Goal: Information Seeking & Learning: Find contact information

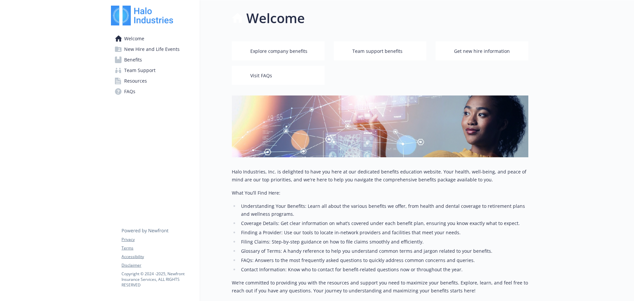
click at [139, 62] on span "Benefits" at bounding box center [133, 59] width 18 height 11
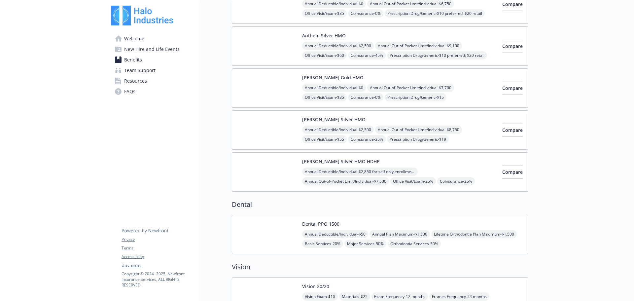
scroll to position [198, 0]
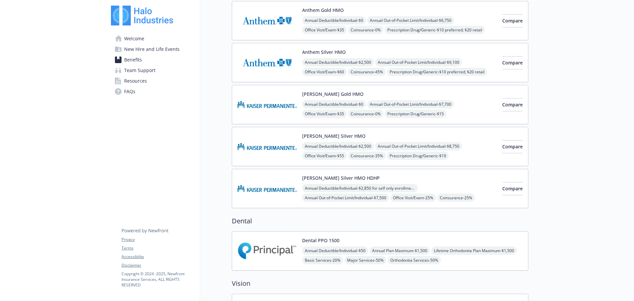
click at [322, 93] on button "[PERSON_NAME] Gold HMO" at bounding box center [332, 93] width 61 height 7
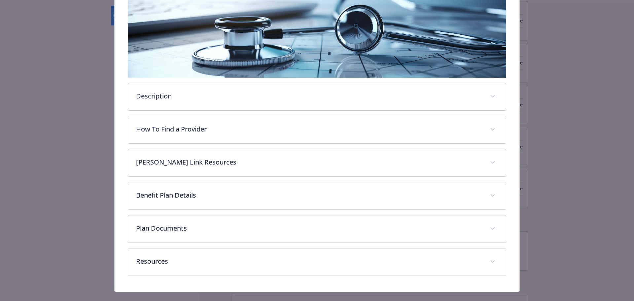
scroll to position [119, 0]
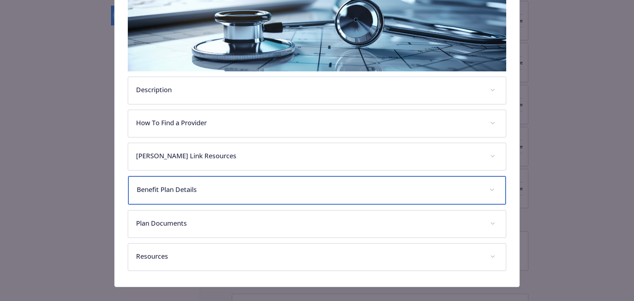
click at [165, 192] on p "Benefit Plan Details" at bounding box center [309, 190] width 345 height 10
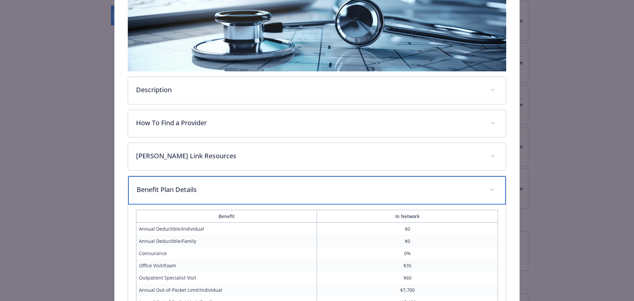
click at [166, 187] on p "Benefit Plan Details" at bounding box center [309, 190] width 345 height 10
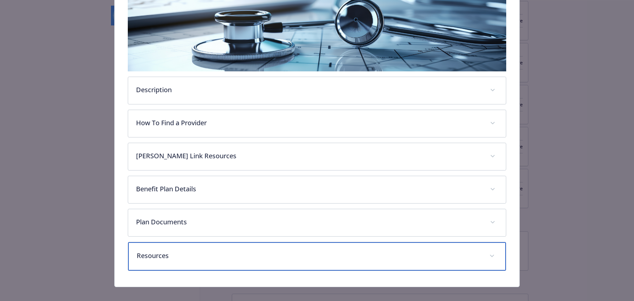
click at [167, 253] on p "Resources" at bounding box center [309, 256] width 345 height 10
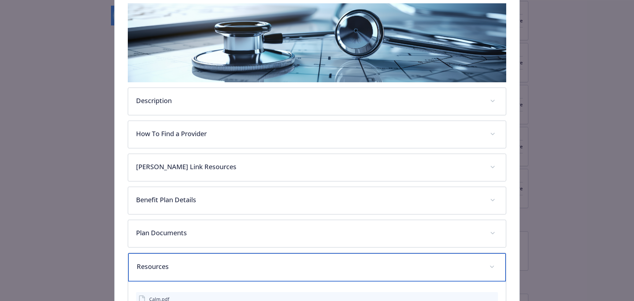
scroll to position [83, 0]
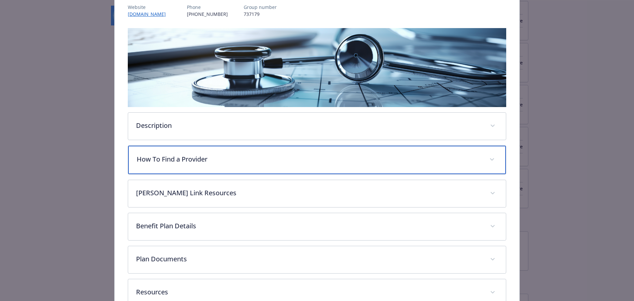
click at [163, 157] on p "How To Find a Provider" at bounding box center [309, 159] width 345 height 10
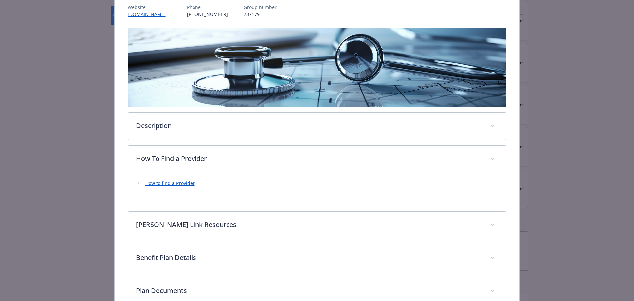
click at [164, 183] on link "How to find a Provider" at bounding box center [170, 183] width 50 height 6
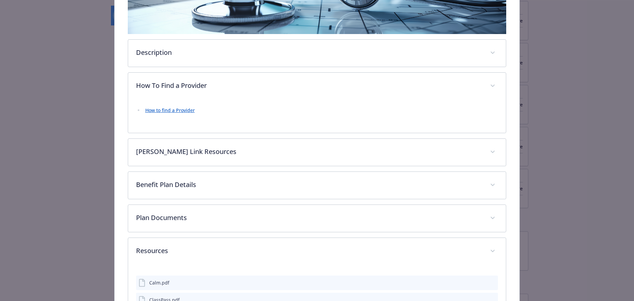
scroll to position [182, 0]
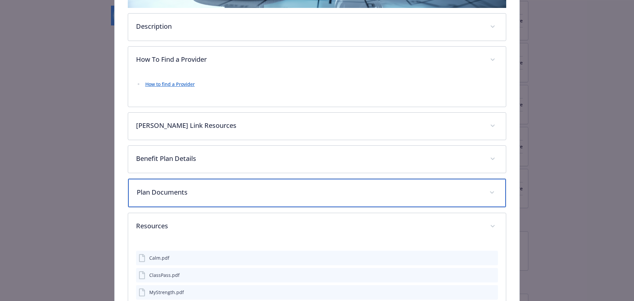
click at [174, 190] on p "Plan Documents" at bounding box center [309, 192] width 345 height 10
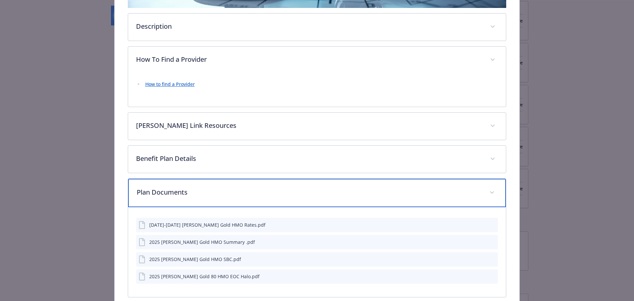
click at [174, 189] on p "Plan Documents" at bounding box center [309, 192] width 345 height 10
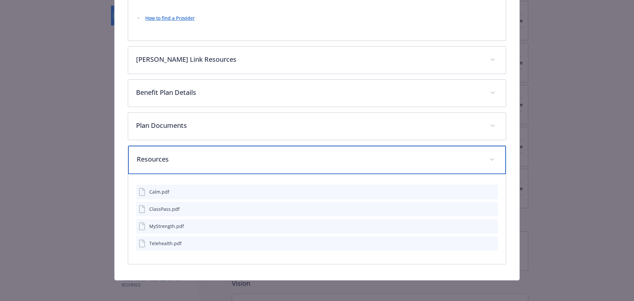
click at [159, 158] on p "Resources" at bounding box center [309, 159] width 345 height 10
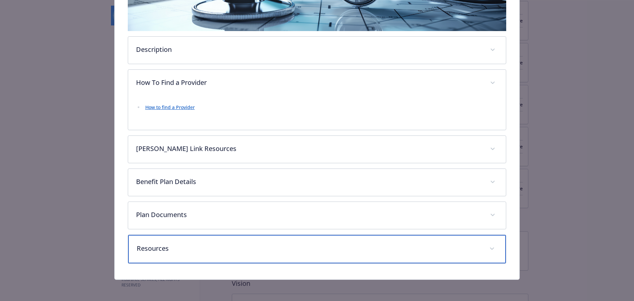
scroll to position [158, 0]
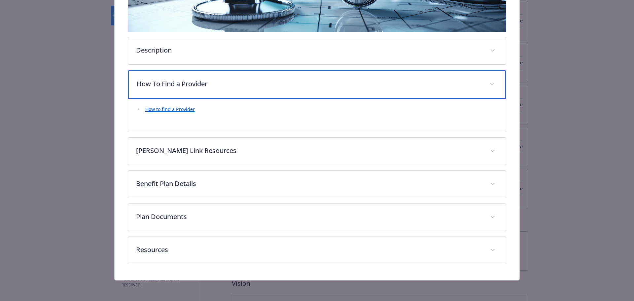
click at [173, 80] on p "How To Find a Provider" at bounding box center [309, 84] width 345 height 10
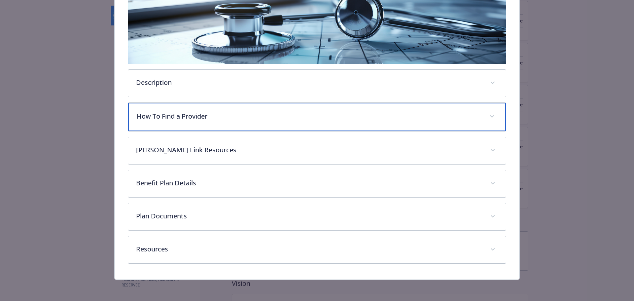
scroll to position [125, 0]
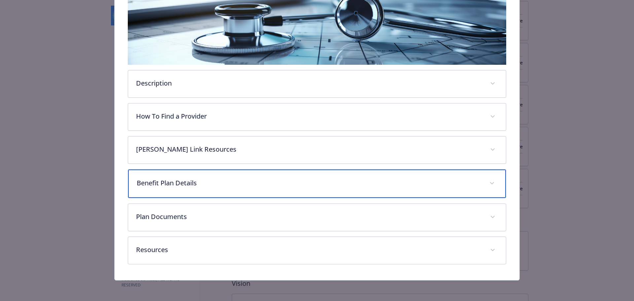
click at [202, 184] on p "Benefit Plan Details" at bounding box center [309, 183] width 345 height 10
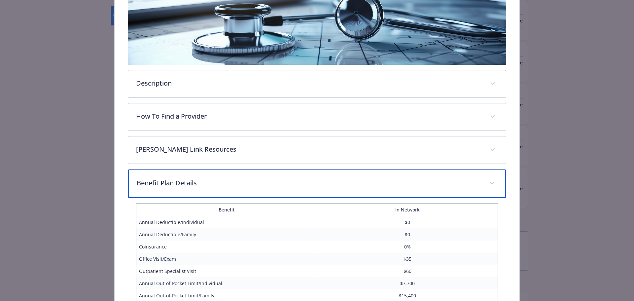
click at [202, 185] on p "Benefit Plan Details" at bounding box center [309, 183] width 345 height 10
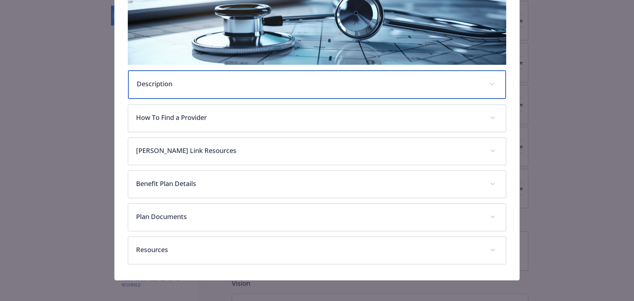
click at [160, 87] on p "Description" at bounding box center [309, 84] width 345 height 10
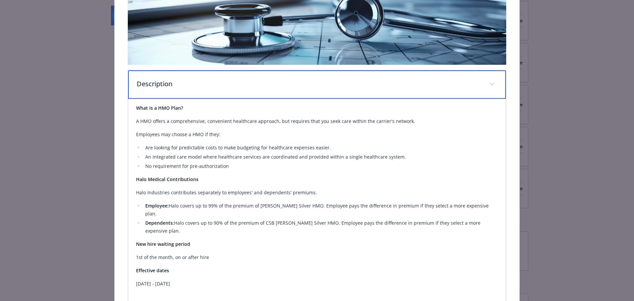
click at [160, 87] on p "Description" at bounding box center [309, 84] width 345 height 10
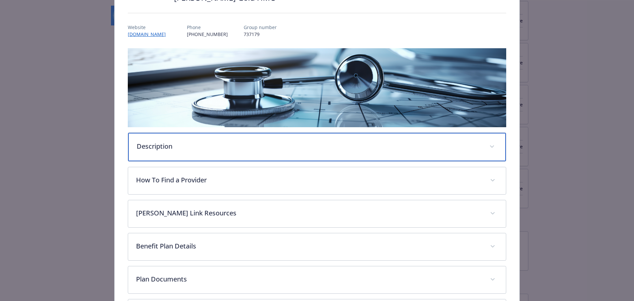
scroll to position [0, 0]
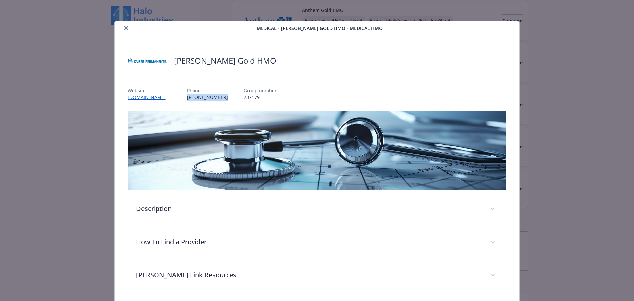
drag, startPoint x: 232, startPoint y: 95, endPoint x: 195, endPoint y: 99, distance: 37.2
click at [195, 99] on div "Website [DOMAIN_NAME] Phone [PHONE_NUMBER] Group number 737179" at bounding box center [317, 91] width 379 height 19
copy p "[PHONE_NUMBER]"
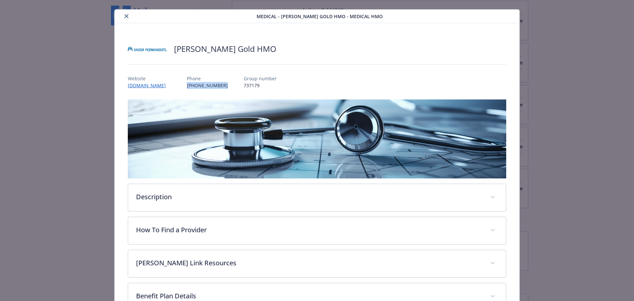
scroll to position [33, 0]
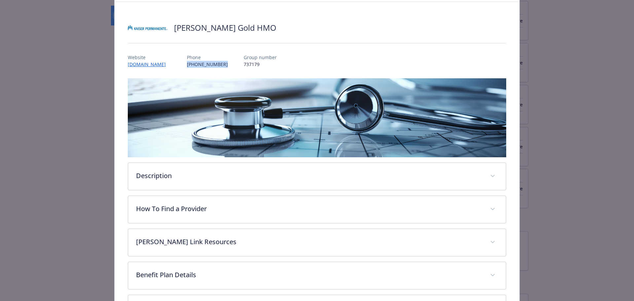
copy p "[PHONE_NUMBER]"
click at [155, 63] on link "[DOMAIN_NAME]" at bounding box center [150, 64] width 45 height 8
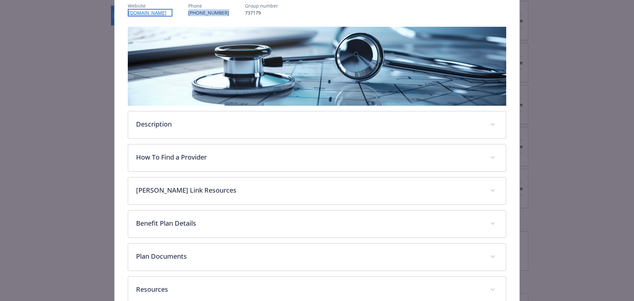
scroll to position [124, 0]
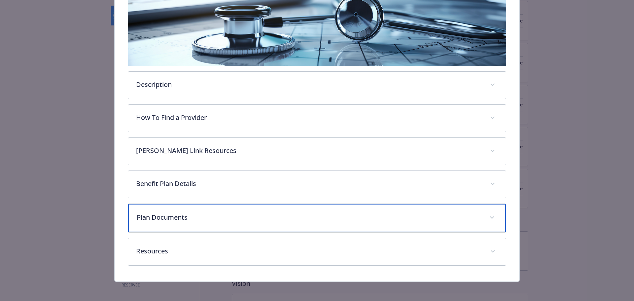
click at [489, 215] on span "details for plan Medical - Kaiser Gold HMO - Medical HMO" at bounding box center [492, 217] width 11 height 11
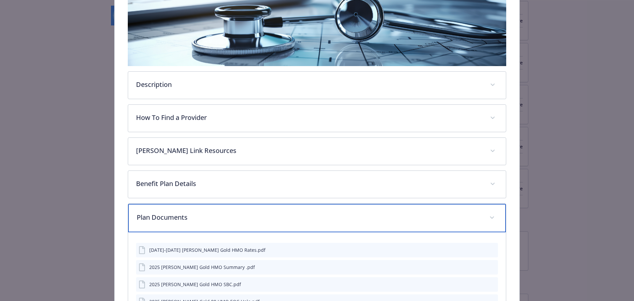
click at [489, 215] on span "details for plan Medical - Kaiser Gold HMO - Medical HMO" at bounding box center [492, 217] width 11 height 11
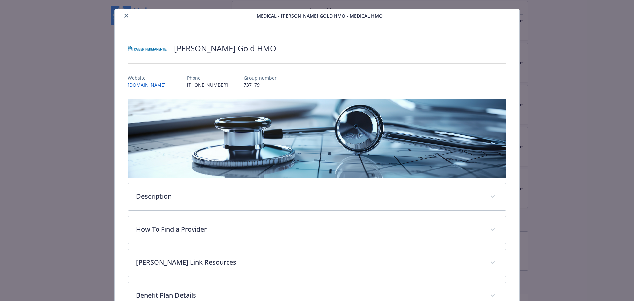
scroll to position [0, 0]
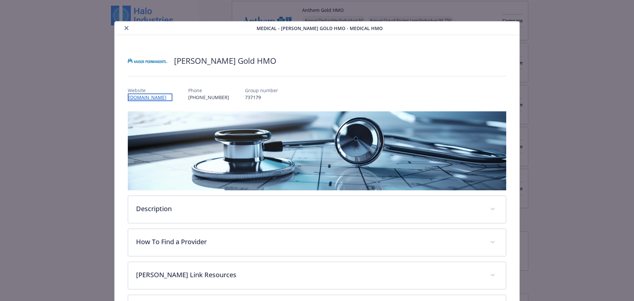
click at [157, 96] on link "[DOMAIN_NAME]" at bounding box center [150, 97] width 45 height 8
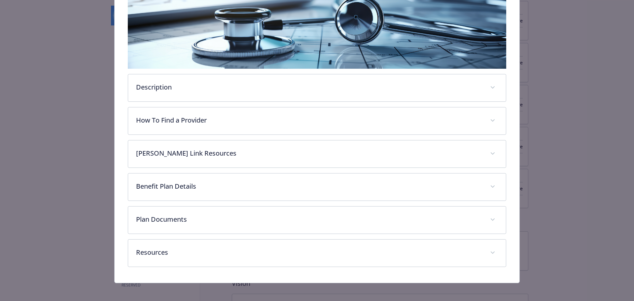
scroll to position [124, 0]
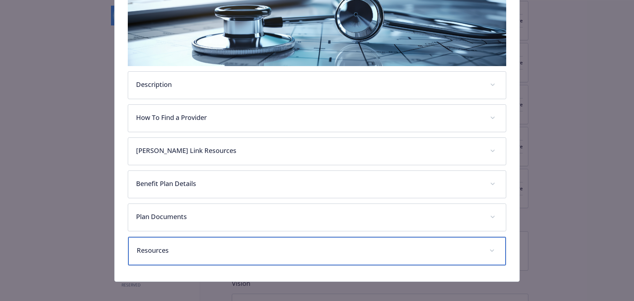
click at [156, 250] on p "Resources" at bounding box center [309, 250] width 345 height 10
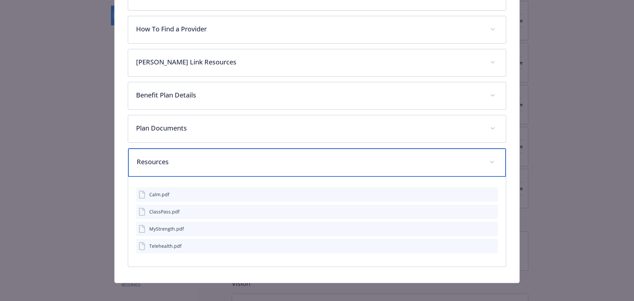
scroll to position [215, 0]
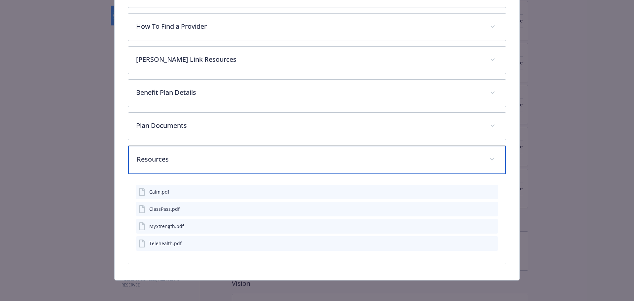
click at [153, 160] on p "Resources" at bounding box center [309, 159] width 345 height 10
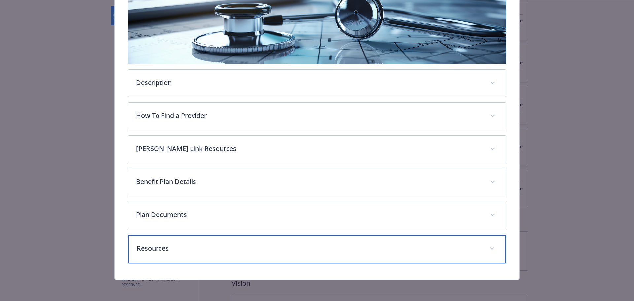
scroll to position [125, 0]
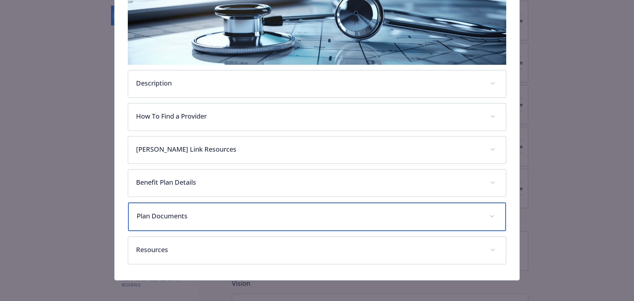
click at [166, 217] on p "Plan Documents" at bounding box center [309, 216] width 345 height 10
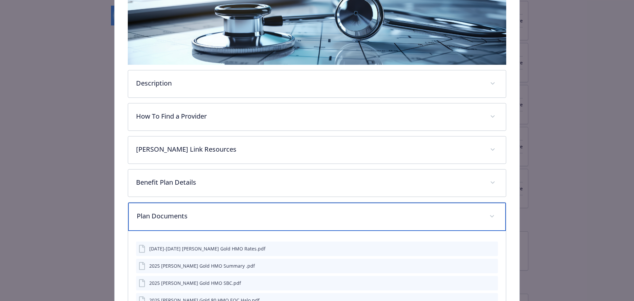
click at [166, 217] on p "Plan Documents" at bounding box center [309, 216] width 345 height 10
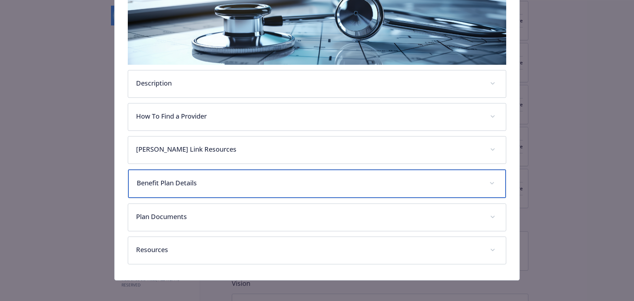
click at [161, 179] on p "Benefit Plan Details" at bounding box center [309, 183] width 345 height 10
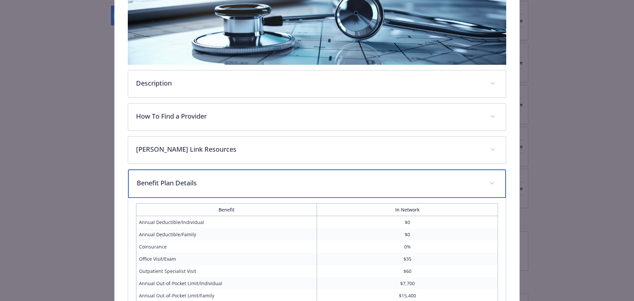
click at [161, 180] on p "Benefit Plan Details" at bounding box center [309, 183] width 345 height 10
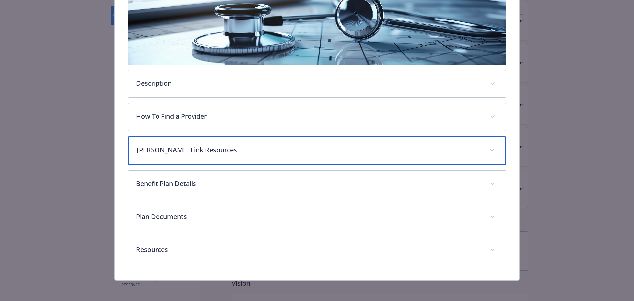
click at [163, 150] on p "[PERSON_NAME] Link Resources" at bounding box center [309, 150] width 345 height 10
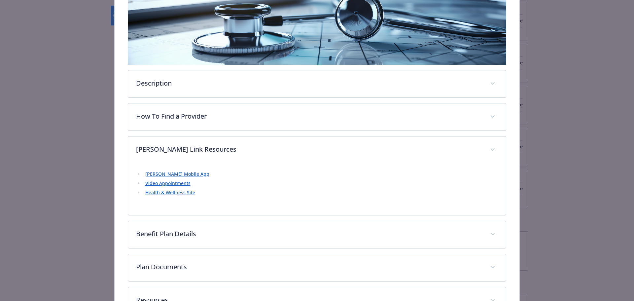
click at [166, 174] on link "[PERSON_NAME] Mobile App" at bounding box center [177, 174] width 64 height 6
